Goal: Find specific page/section: Find specific page/section

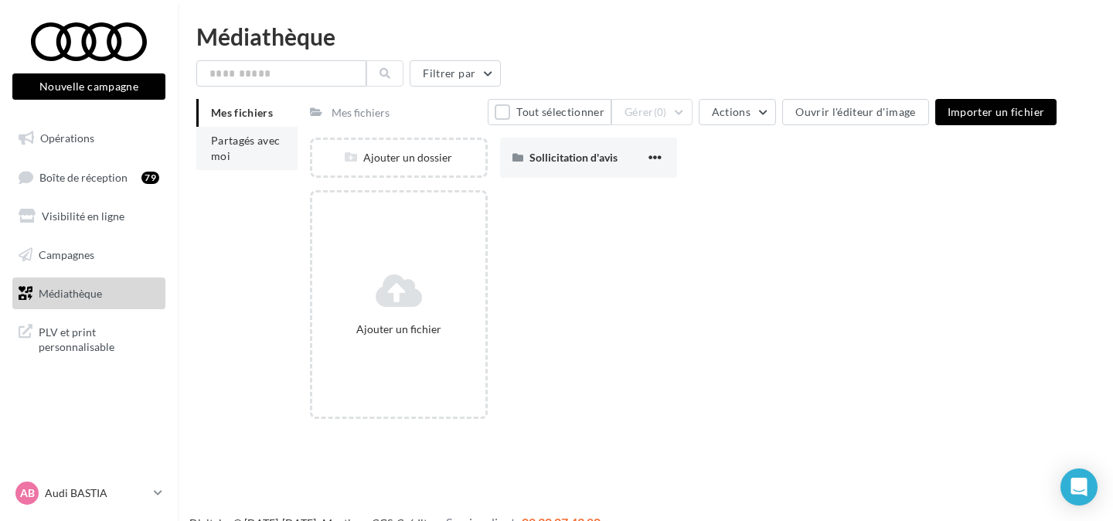
click at [258, 153] on li "Partagés avec moi" at bounding box center [246, 148] width 101 height 43
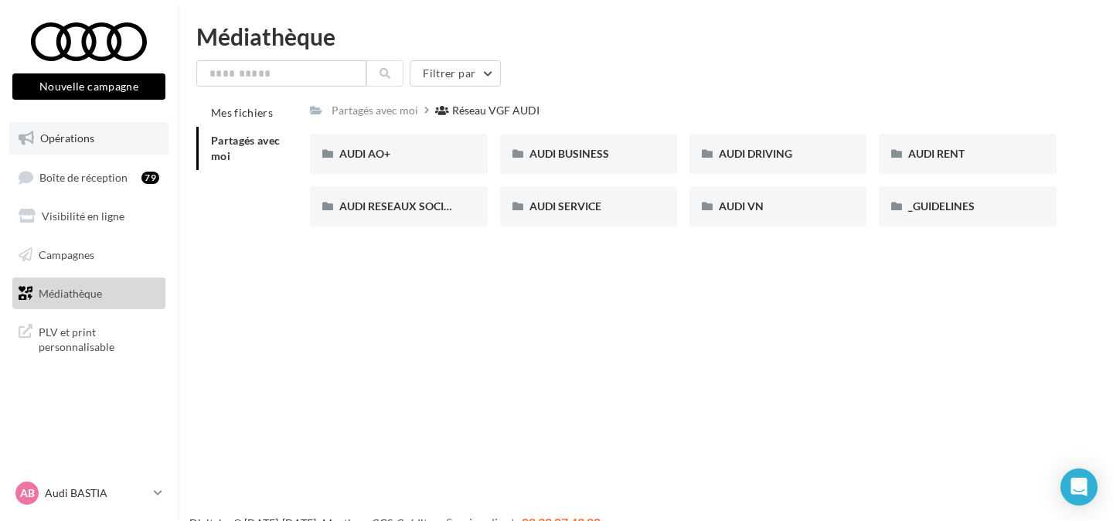
click at [104, 141] on link "Opérations" at bounding box center [88, 138] width 159 height 32
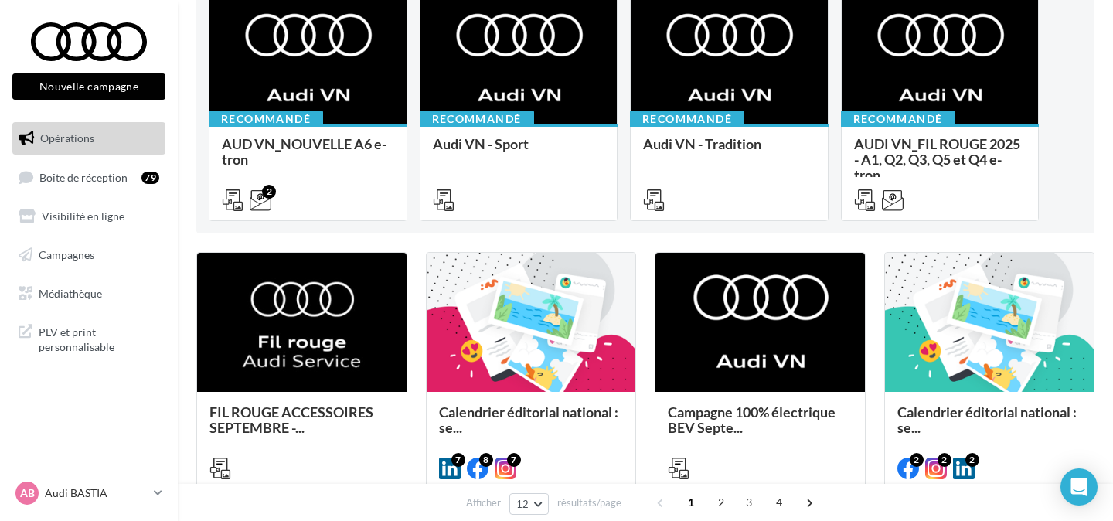
scroll to position [794, 0]
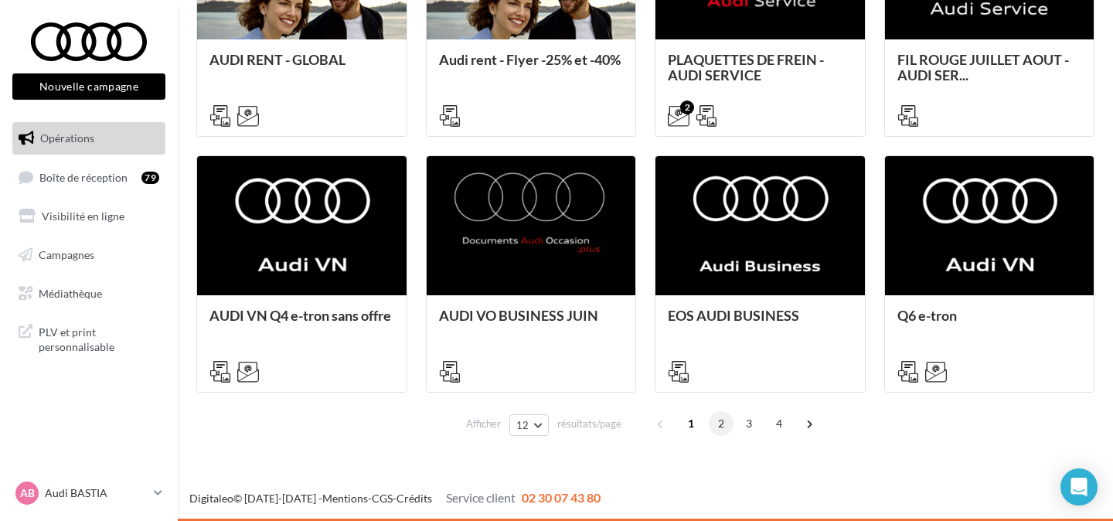
click at [724, 424] on span "2" at bounding box center [721, 423] width 25 height 25
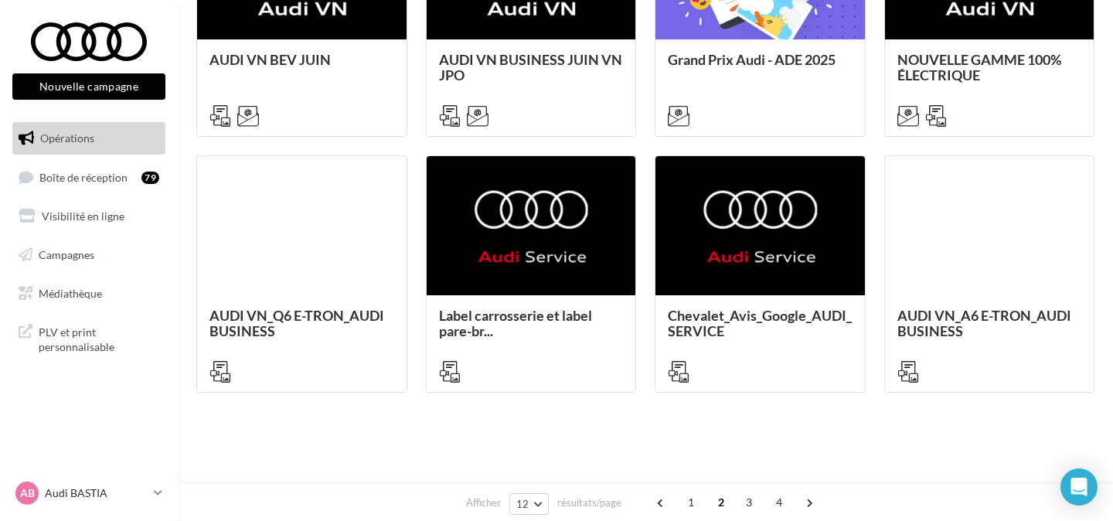
scroll to position [0, 0]
